Goal: Check status: Check status

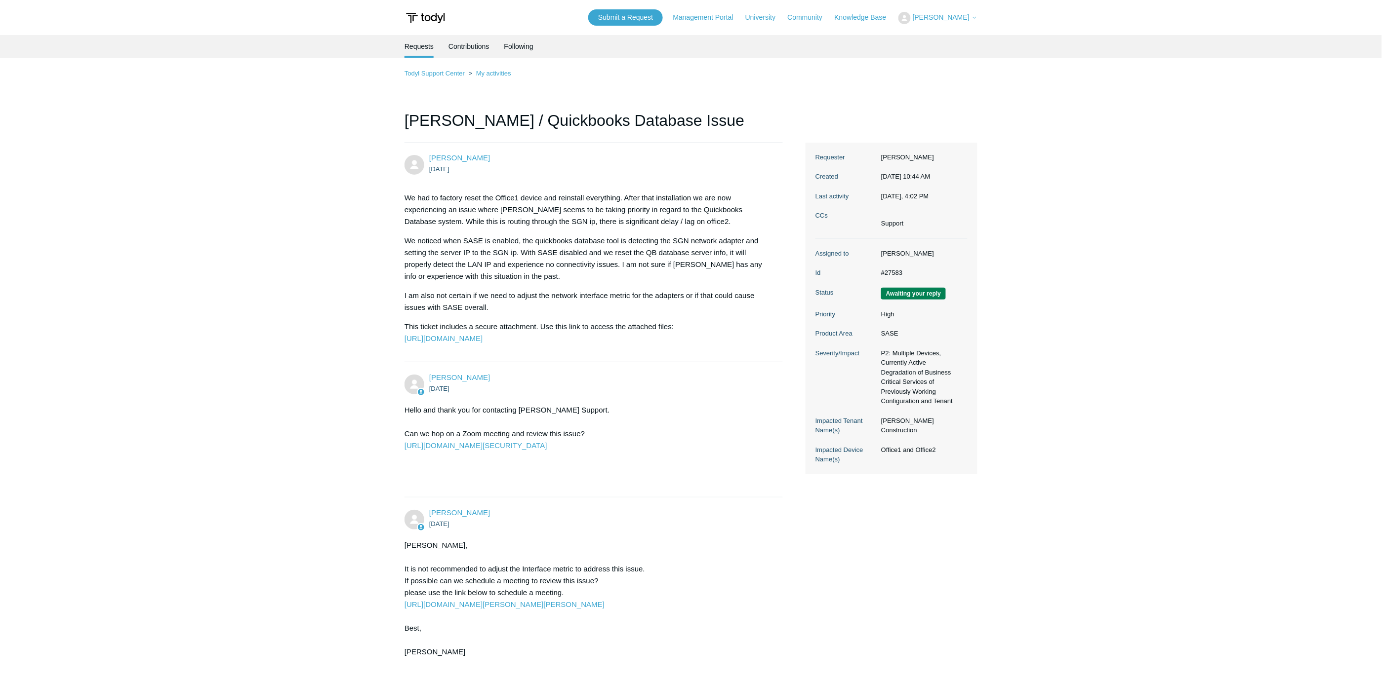
click at [912, 10] on div "Submit a Request Management Portal University Community Knowledge Base [PERSON_…" at bounding box center [782, 17] width 389 height 16
click at [919, 12] on button "[PERSON_NAME]" at bounding box center [937, 18] width 79 height 12
click at [944, 38] on link "My Support Requests" at bounding box center [947, 38] width 96 height 17
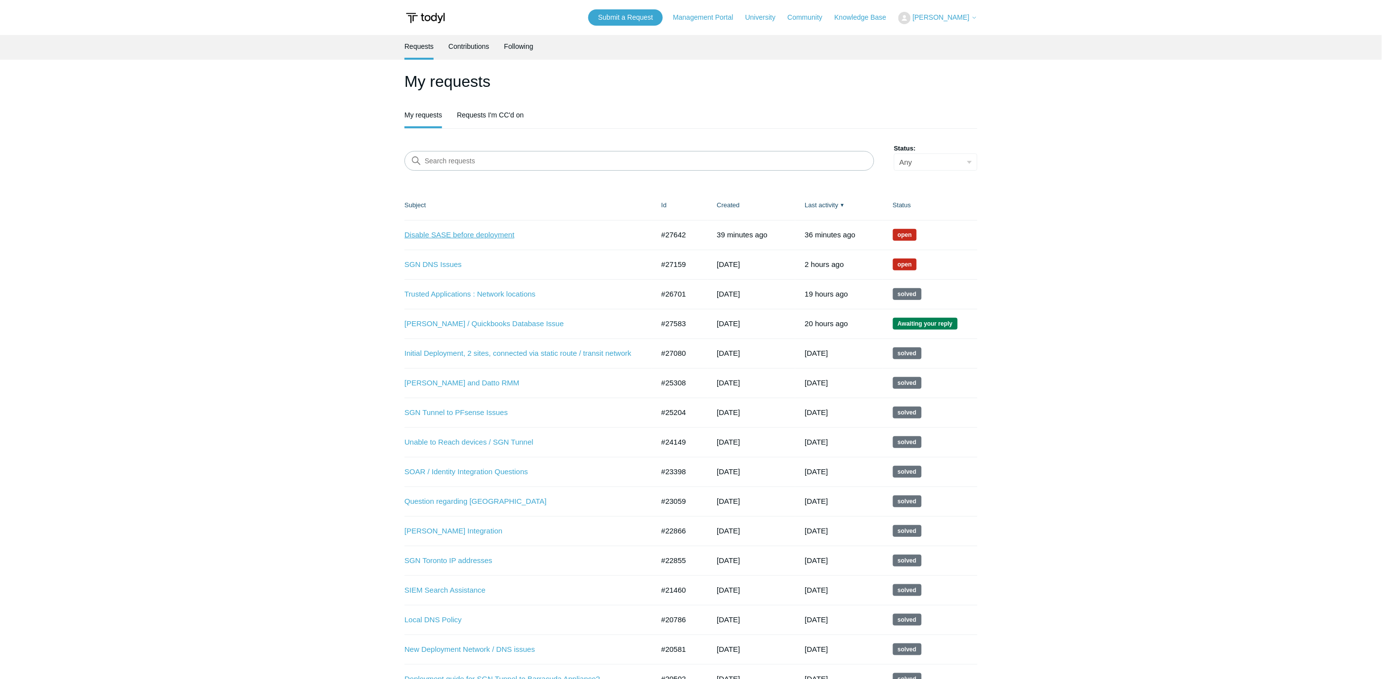
click at [468, 236] on link "Disable SASE before deployment" at bounding box center [521, 235] width 235 height 11
